Goal: Find specific page/section: Find specific page/section

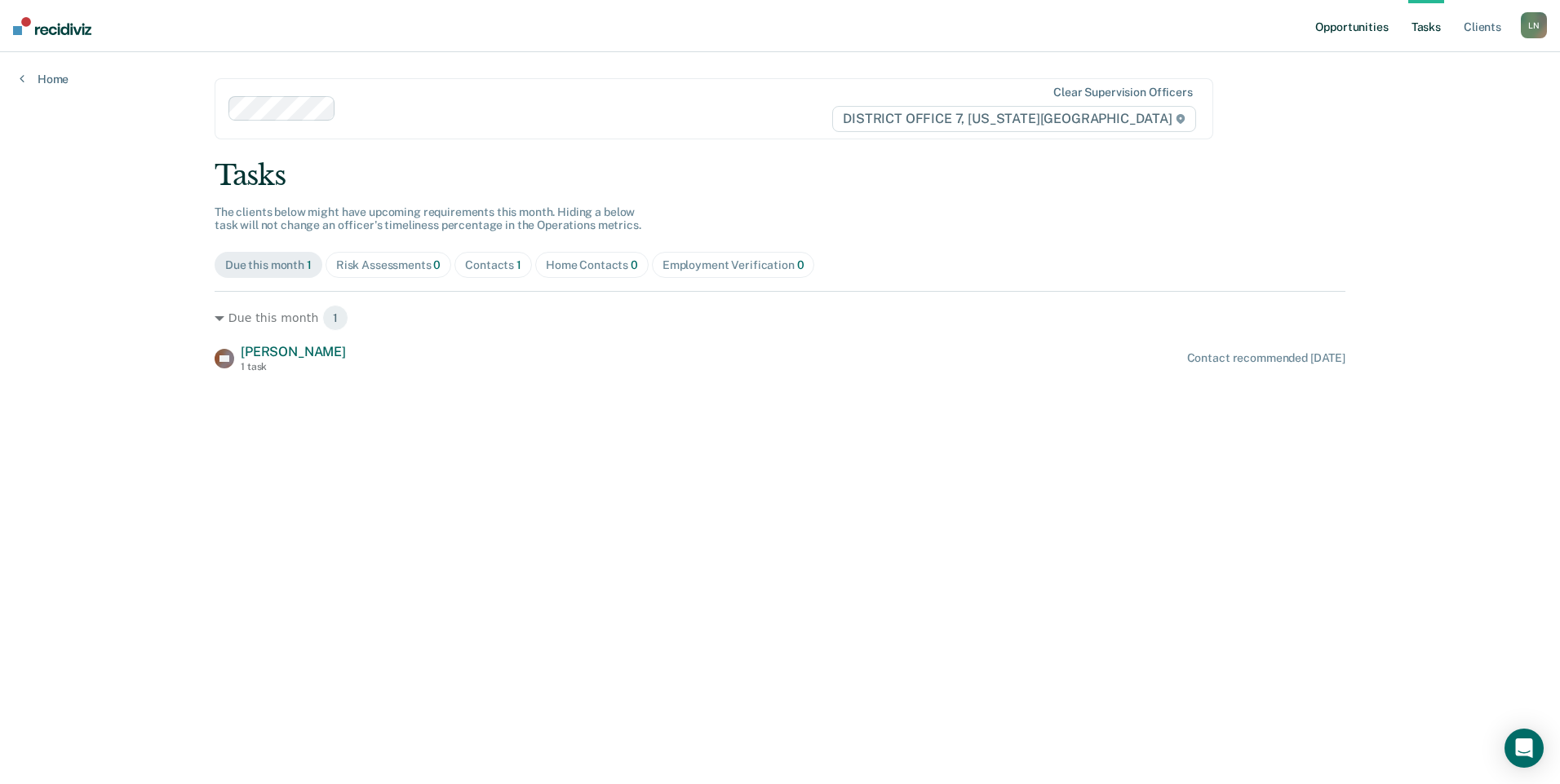
click at [1351, 31] on link "Opportunities" at bounding box center [1351, 25] width 79 height 52
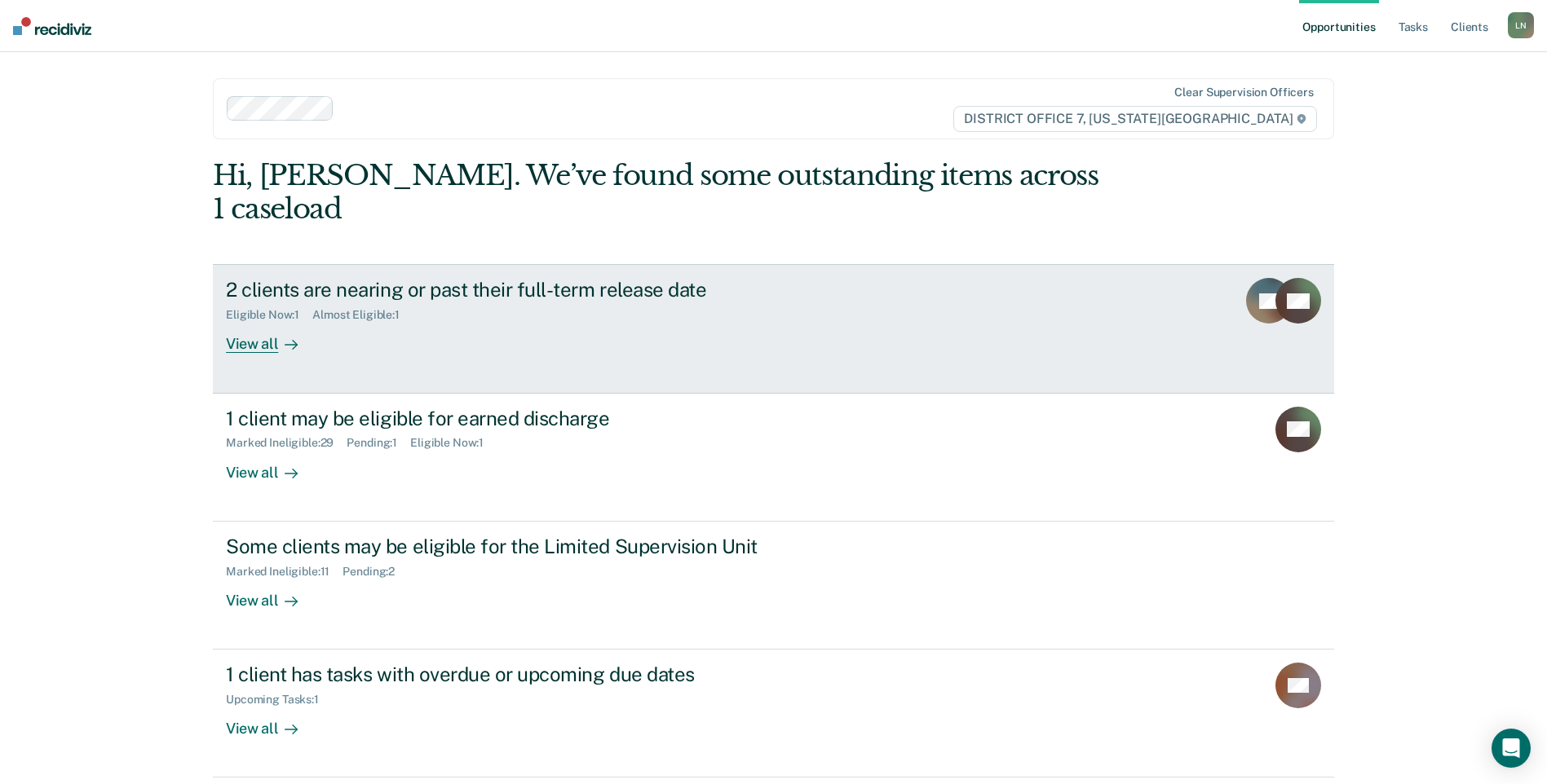
click at [257, 322] on div "View all" at bounding box center [271, 338] width 91 height 31
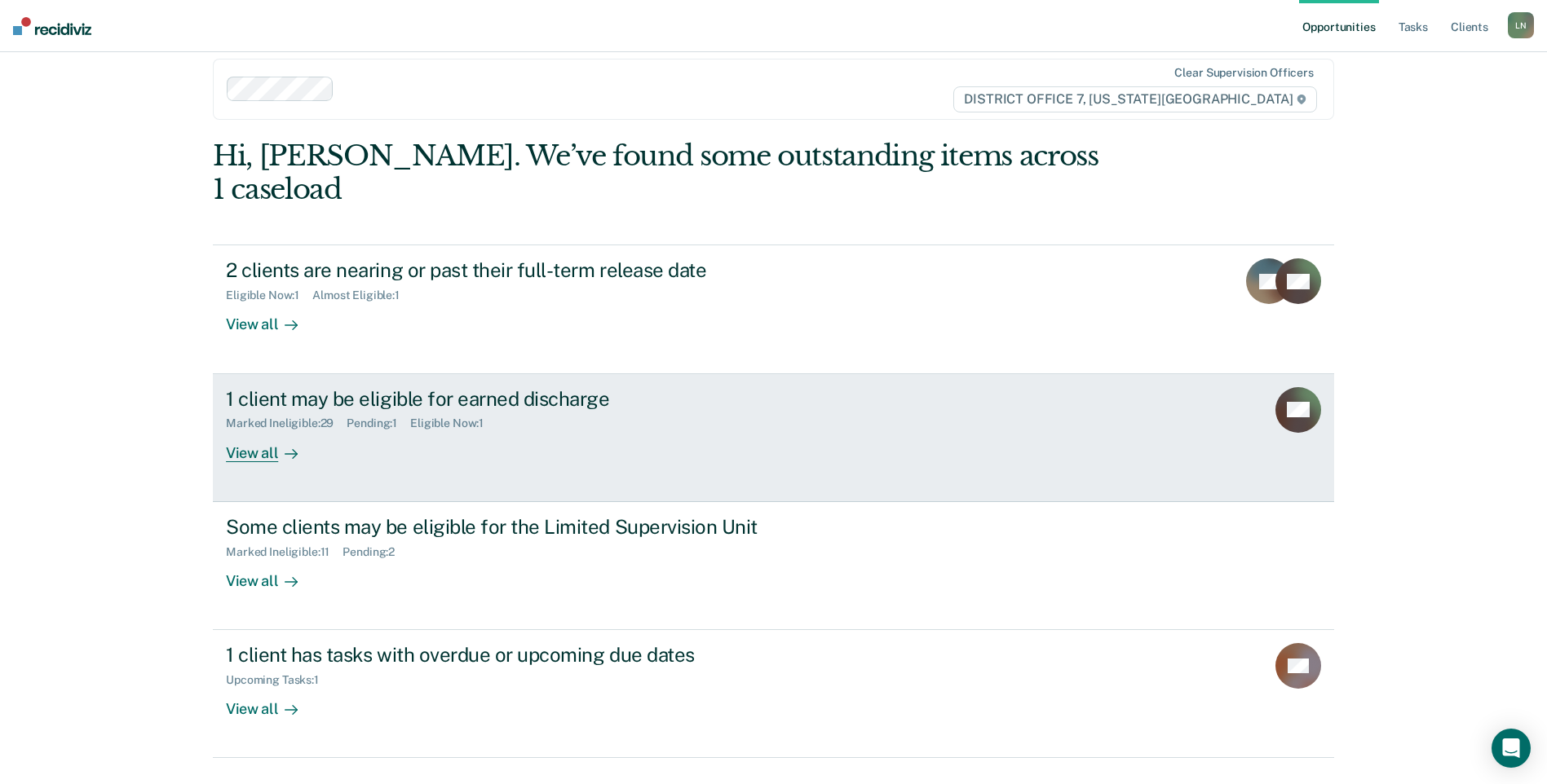
scroll to position [25, 0]
